Goal: Use online tool/utility: Utilize a website feature to perform a specific function

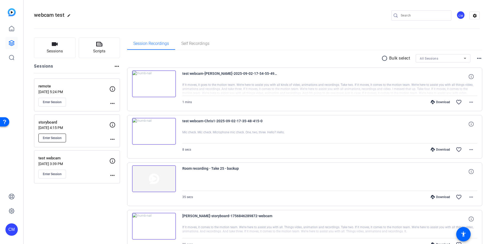
click at [56, 140] on span "Enter Session" at bounding box center [52, 138] width 19 height 4
click at [58, 139] on span "Enter Session" at bounding box center [52, 138] width 19 height 4
click at [61, 100] on button "Enter Session" at bounding box center [52, 102] width 28 height 9
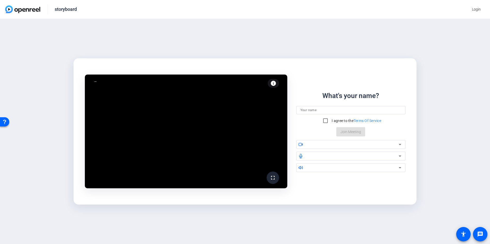
click at [315, 110] on input at bounding box center [350, 110] width 101 height 6
